Goal: Transaction & Acquisition: Purchase product/service

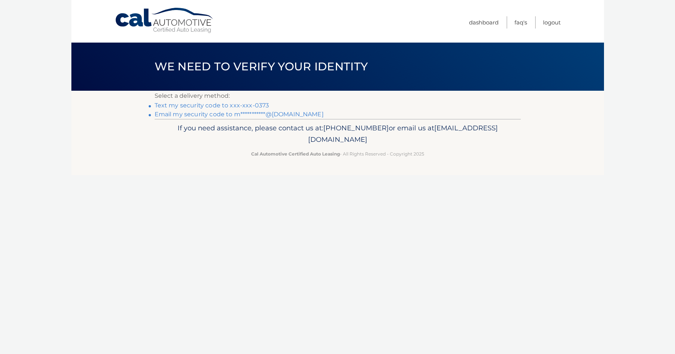
click at [205, 108] on link "Text my security code to xxx-xxx-0373" at bounding box center [212, 105] width 115 height 7
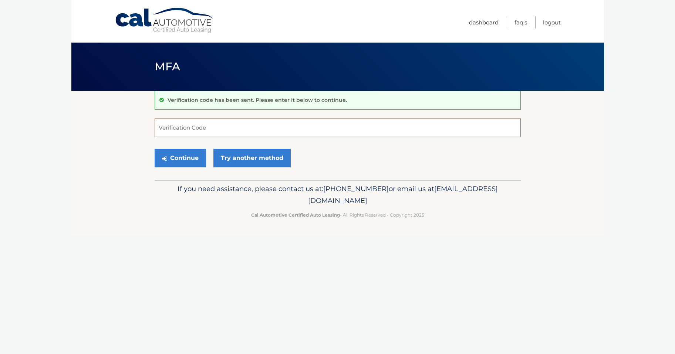
click at [220, 125] on input "Verification Code" at bounding box center [338, 127] width 366 height 18
type input "246829"
click at [186, 158] on button "Continue" at bounding box center [180, 158] width 51 height 18
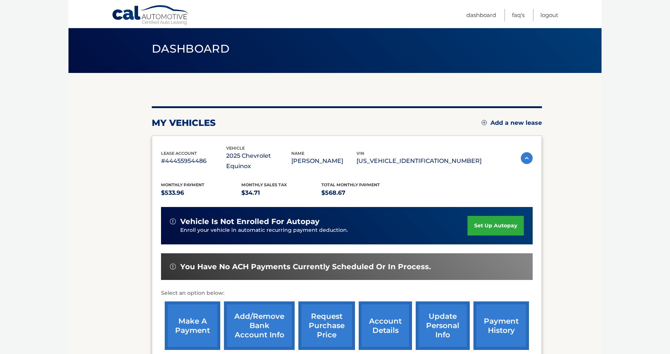
scroll to position [74, 0]
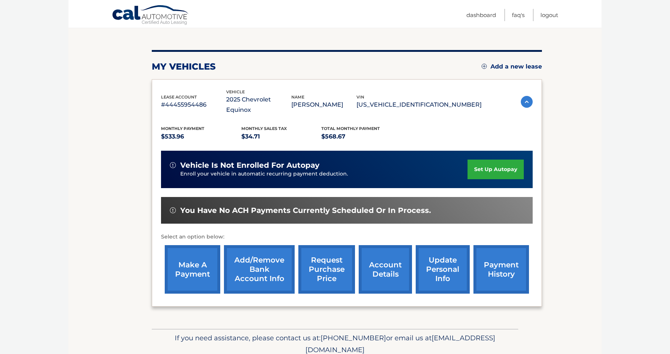
click at [185, 264] on link "make a payment" at bounding box center [192, 269] width 55 height 48
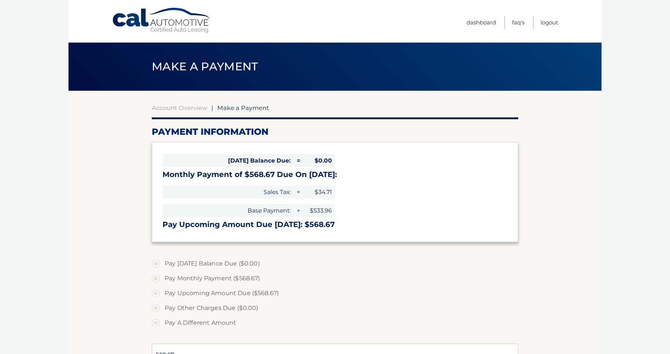
select select "M2JiNDVlZjctMTI0NS00MTFiLTk2M2MtOWFkOTViNTZjYWUw"
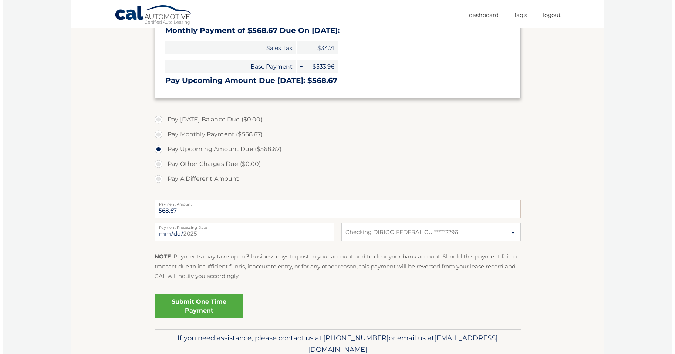
scroll to position [148, 0]
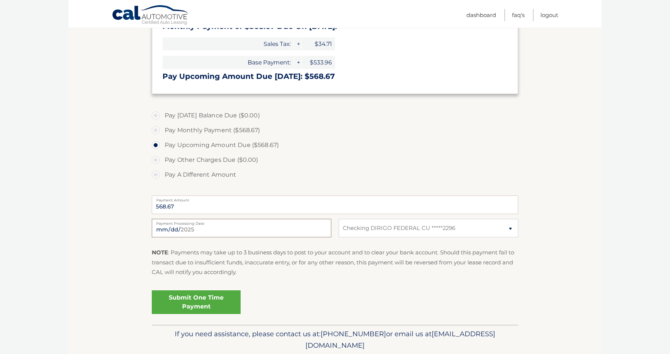
click at [177, 231] on input "[DATE]" at bounding box center [241, 228] width 179 height 18
type input "[DATE]"
click at [199, 299] on link "Submit One Time Payment" at bounding box center [196, 302] width 89 height 24
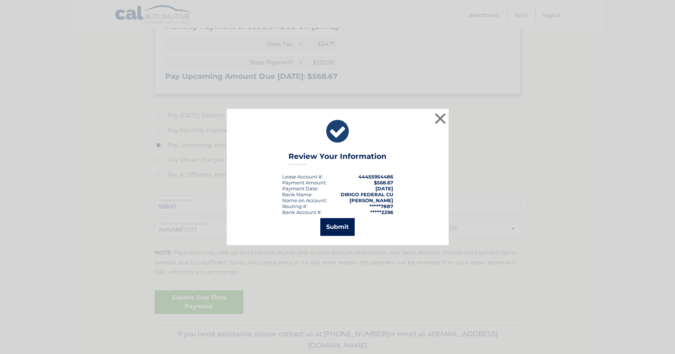
click at [342, 229] on button "Submit" at bounding box center [337, 227] width 34 height 18
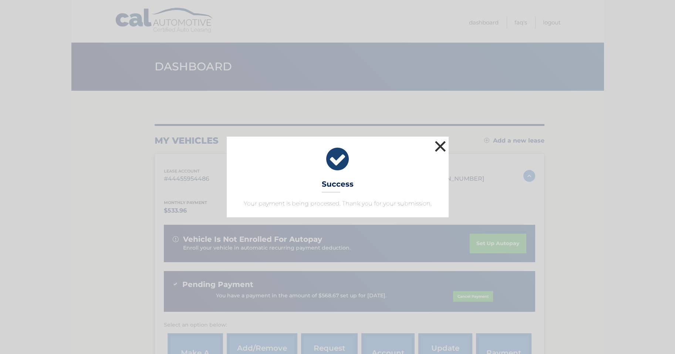
click at [442, 145] on button "×" at bounding box center [440, 146] width 15 height 15
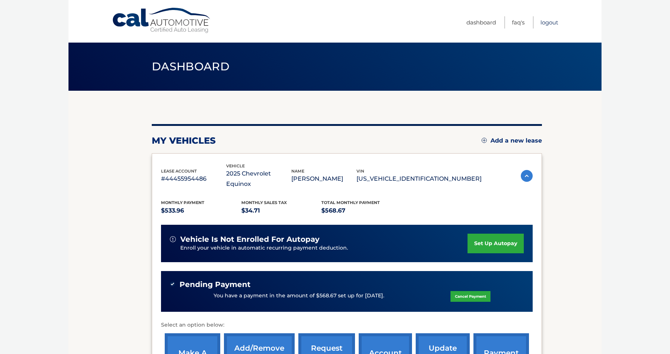
click at [546, 22] on link "Logout" at bounding box center [549, 22] width 18 height 12
